Goal: Information Seeking & Learning: Understand process/instructions

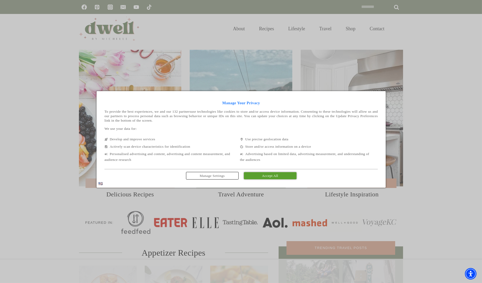
click at [270, 177] on span "Accept All" at bounding box center [270, 176] width 16 height 4
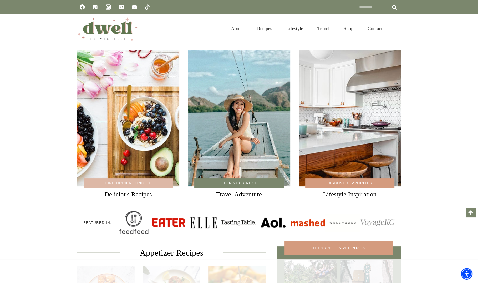
scroll to position [1396, 0]
